Goal: Find specific fact: Locate a discrete piece of known information

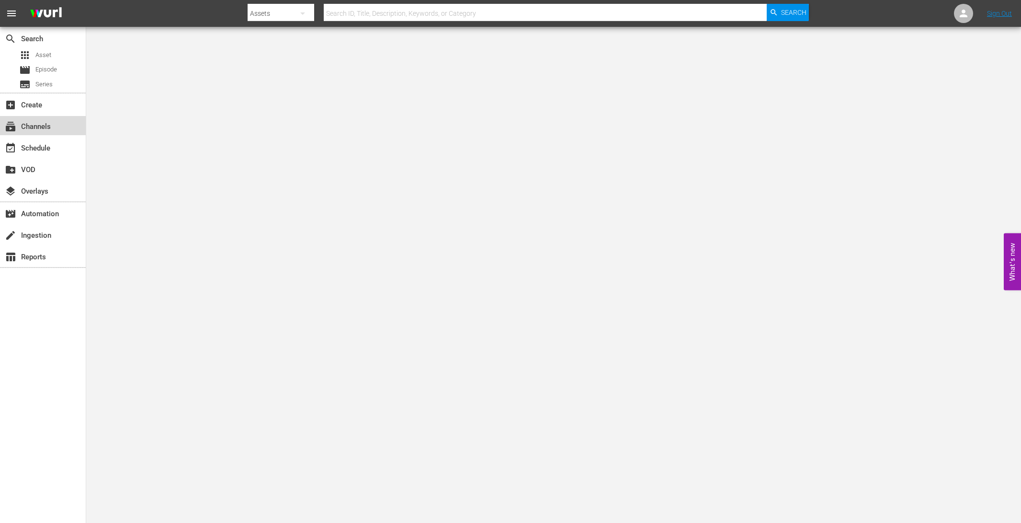
click at [51, 125] on div "subscriptions Channels" at bounding box center [27, 125] width 54 height 9
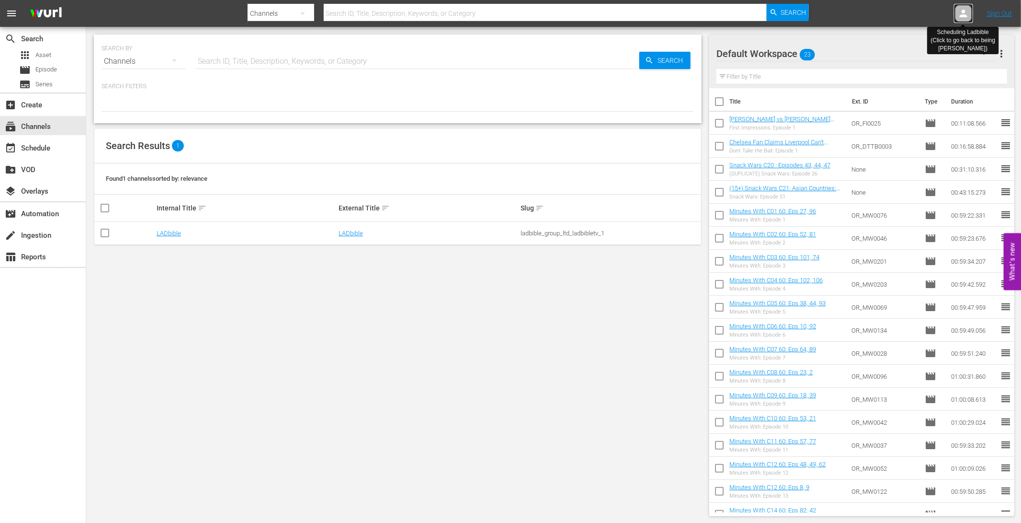
click at [965, 10] on icon at bounding box center [964, 14] width 8 height 8
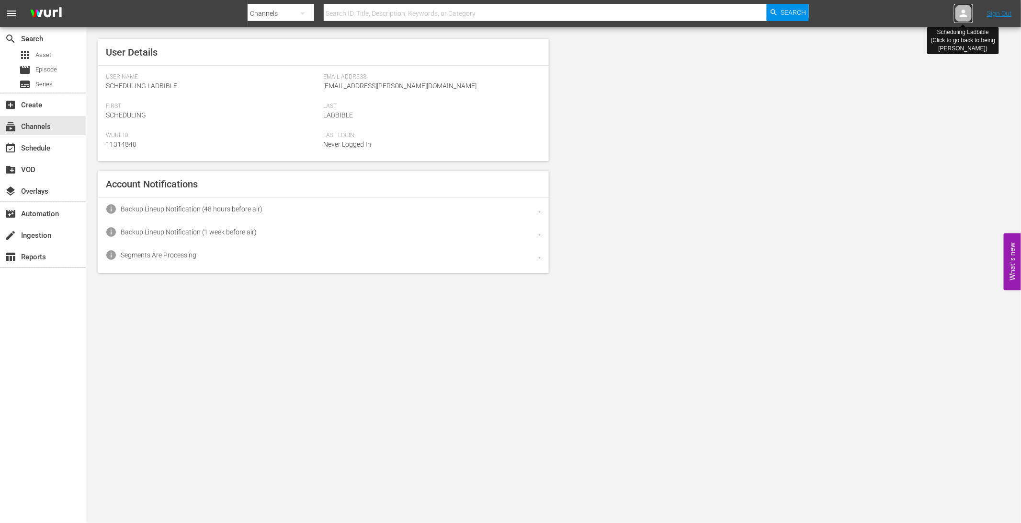
click at [965, 10] on icon at bounding box center [964, 14] width 8 height 8
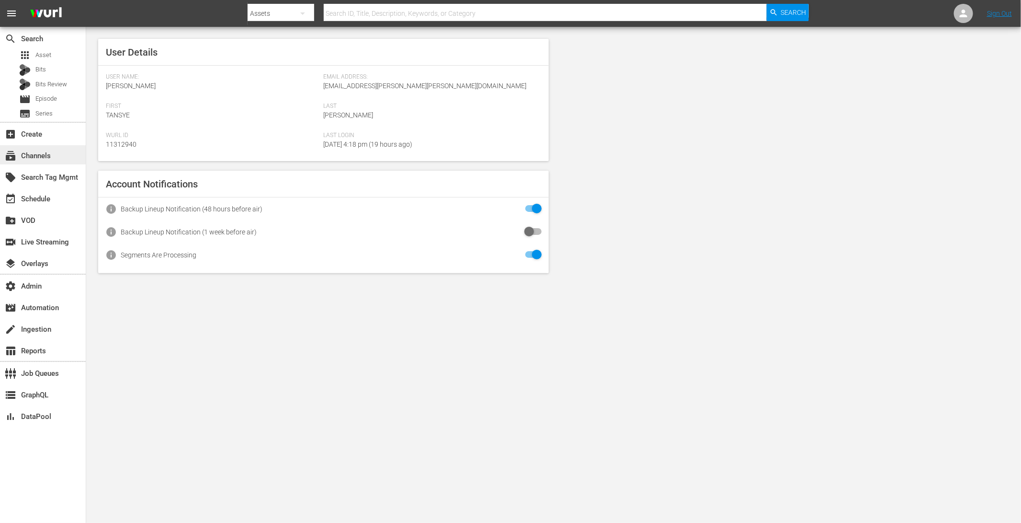
click at [47, 157] on div "subscriptions Channels" at bounding box center [27, 154] width 54 height 9
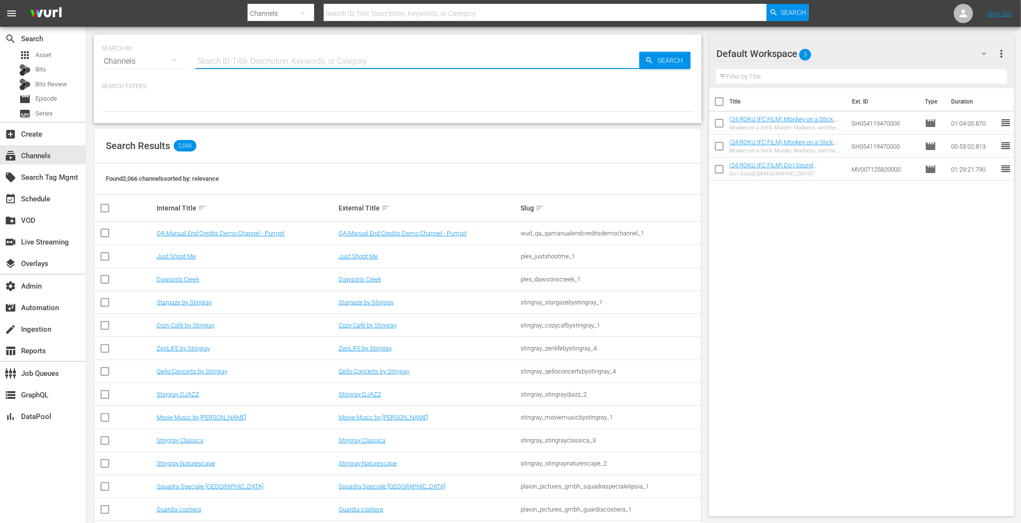
click at [323, 60] on input "text" at bounding box center [417, 61] width 444 height 23
type input "insi"
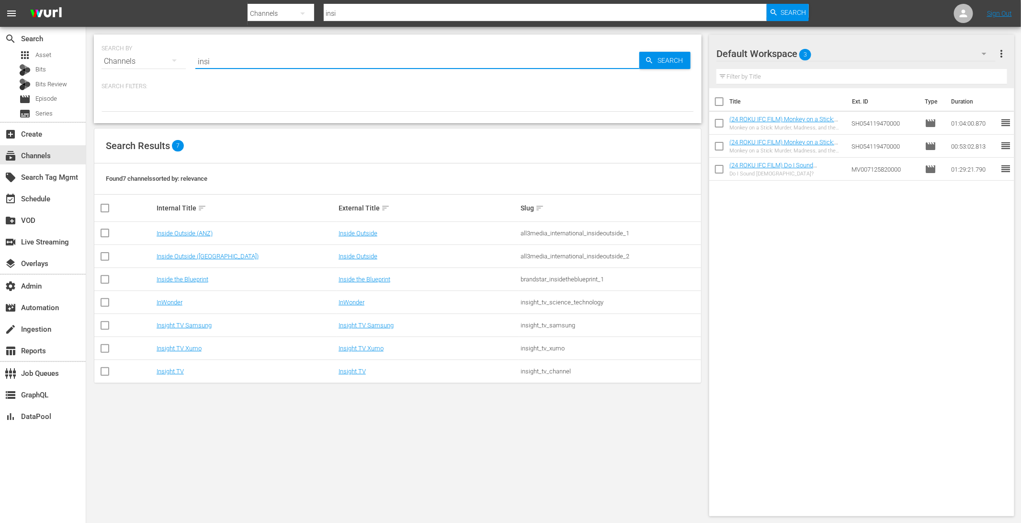
type input "inside outside"
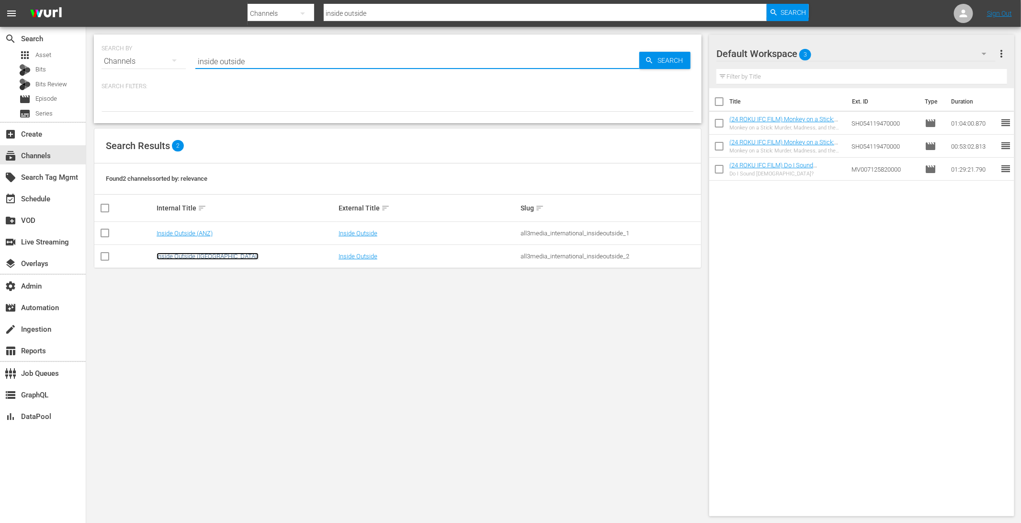
click at [200, 255] on link "Inside Outside (UK)" at bounding box center [208, 255] width 102 height 7
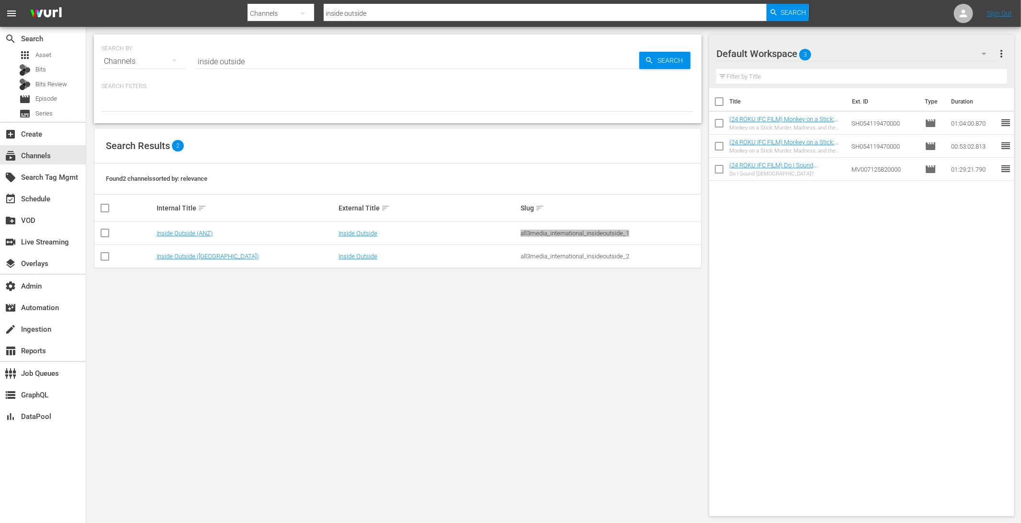
copy div "all3media_international_insideoutside_1"
click at [556, 255] on div "all3media_international_insideoutside_2" at bounding box center [610, 255] width 179 height 7
copy div "all3media_international_insideoutside_2"
